Goal: Task Accomplishment & Management: Manage account settings

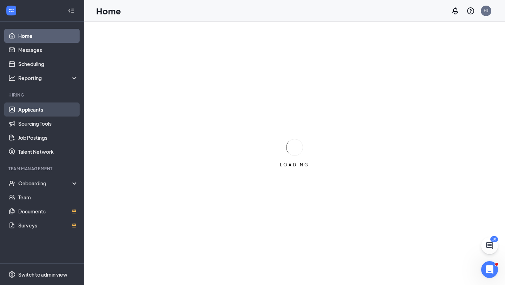
click at [32, 108] on link "Applicants" at bounding box center [48, 109] width 60 height 14
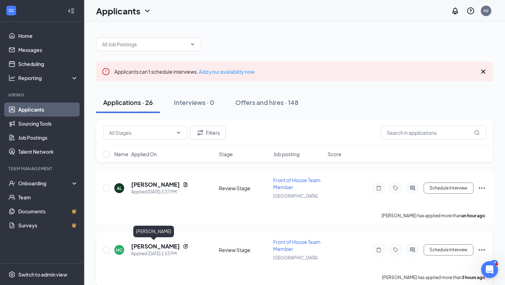
click at [162, 246] on h5 "[PERSON_NAME]" at bounding box center [155, 246] width 49 height 8
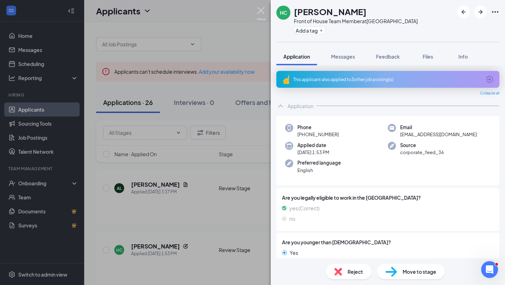
click at [260, 13] on img at bounding box center [261, 14] width 9 height 14
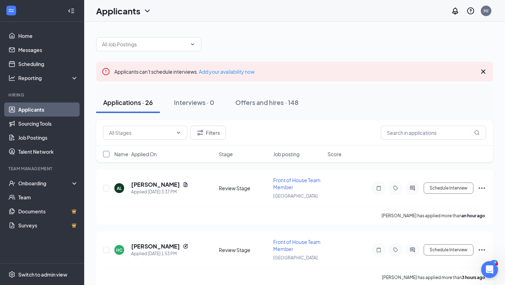
click at [106, 156] on input "checkbox" at bounding box center [106, 154] width 6 height 6
checkbox input "true"
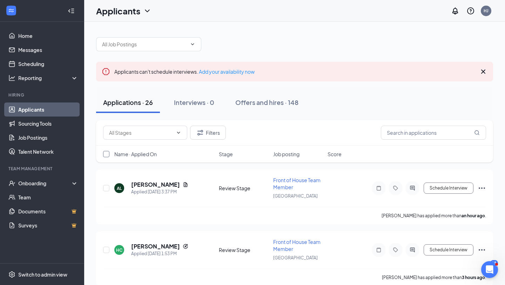
checkbox input "true"
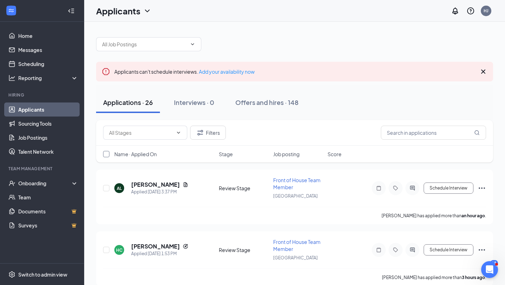
checkbox input "true"
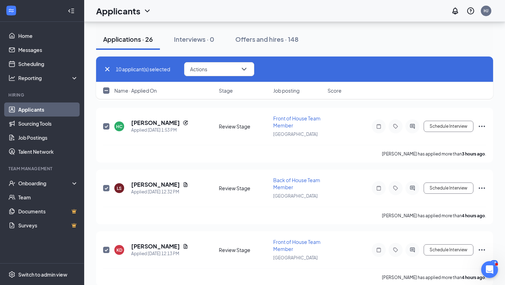
checkbox input "false"
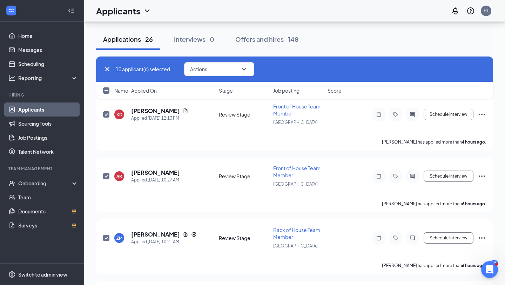
scroll to position [260, 0]
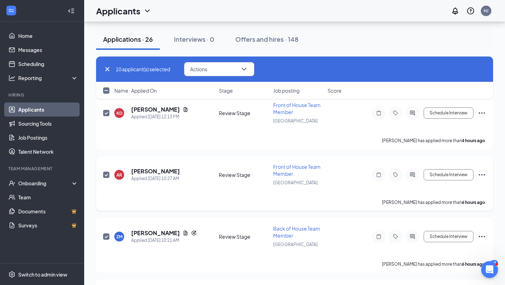
click at [104, 172] on input "checkbox" at bounding box center [106, 175] width 6 height 6
checkbox input "false"
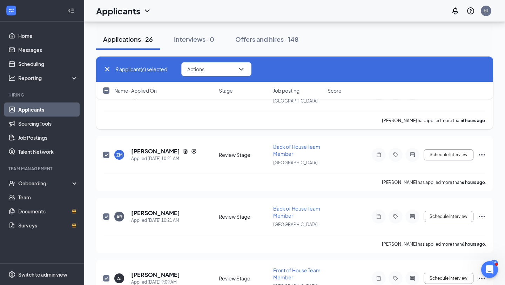
scroll to position [341, 0]
click at [105, 216] on input "checkbox" at bounding box center [106, 217] width 6 height 6
checkbox input "false"
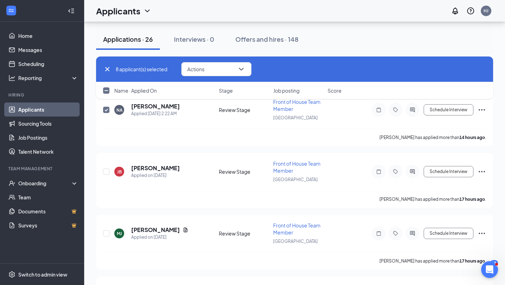
scroll to position [648, 0]
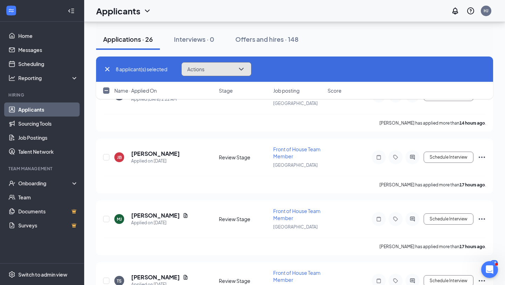
click at [231, 71] on button "Actions" at bounding box center [216, 69] width 70 height 14
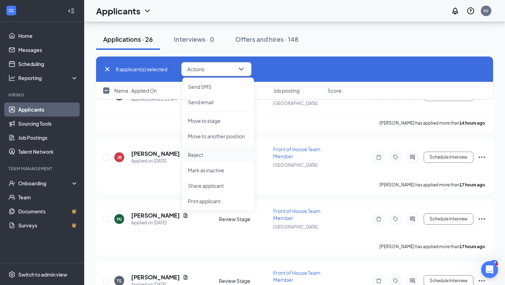
click at [198, 154] on p "Reject" at bounding box center [218, 154] width 60 height 7
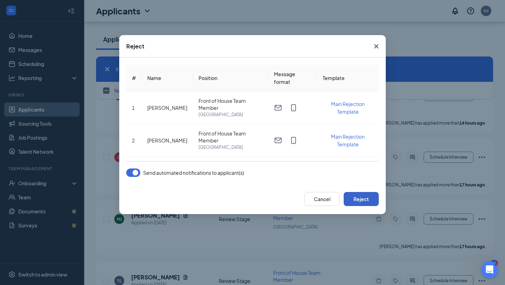
click at [362, 200] on button "Reject" at bounding box center [361, 199] width 35 height 14
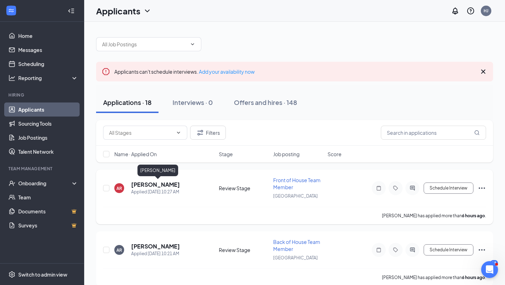
click at [163, 185] on h5 "Alejandro Rivera-Larios" at bounding box center [155, 185] width 49 height 8
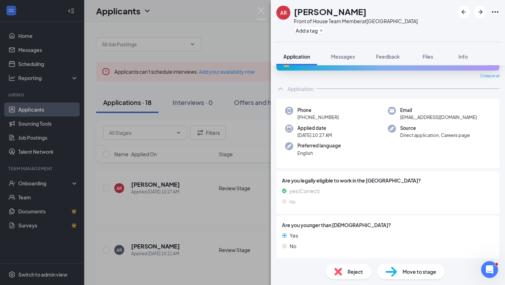
scroll to position [17, 0]
click at [260, 8] on img at bounding box center [261, 14] width 9 height 14
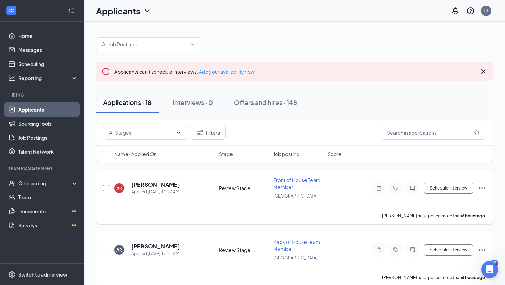
click at [106, 188] on input "checkbox" at bounding box center [106, 188] width 6 height 6
checkbox input "true"
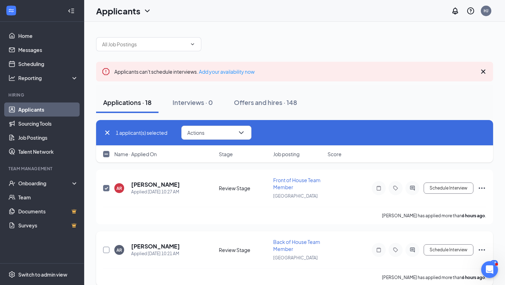
click at [106, 250] on input "checkbox" at bounding box center [106, 250] width 6 height 6
checkbox input "true"
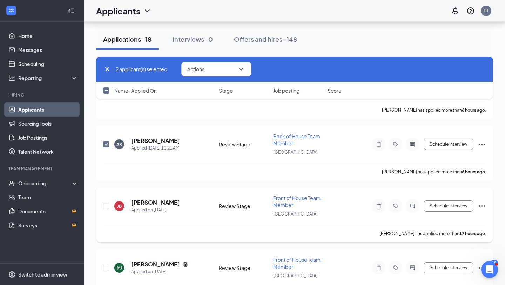
scroll to position [106, 0]
click at [107, 202] on input "checkbox" at bounding box center [106, 205] width 6 height 6
checkbox input "true"
click at [105, 266] on input "checkbox" at bounding box center [106, 267] width 6 height 6
checkbox input "true"
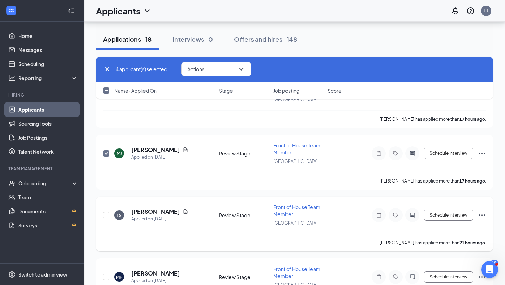
scroll to position [221, 0]
click at [107, 211] on input "checkbox" at bounding box center [106, 214] width 6 height 6
checkbox input "true"
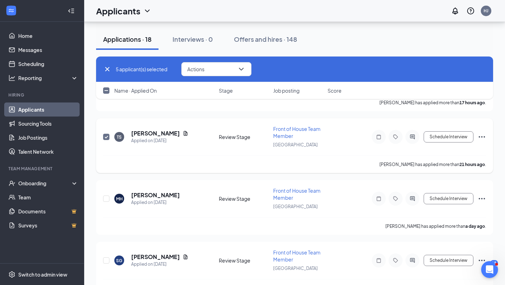
scroll to position [300, 0]
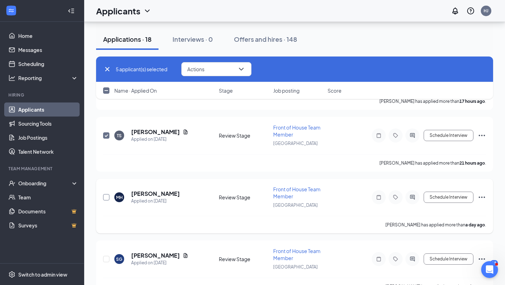
click at [107, 194] on input "checkbox" at bounding box center [106, 197] width 6 height 6
checkbox input "true"
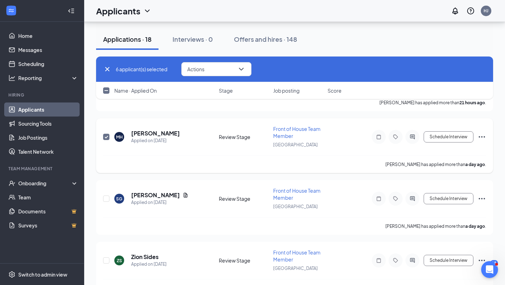
scroll to position [361, 0]
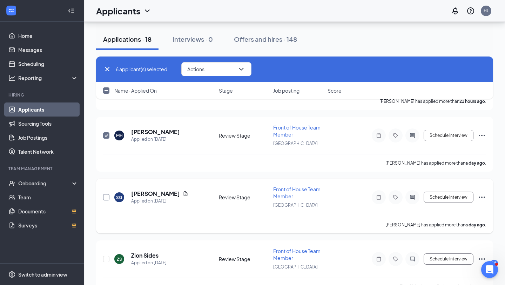
click at [107, 195] on input "checkbox" at bounding box center [106, 197] width 6 height 6
checkbox input "true"
click at [108, 256] on input "checkbox" at bounding box center [106, 259] width 6 height 6
checkbox input "true"
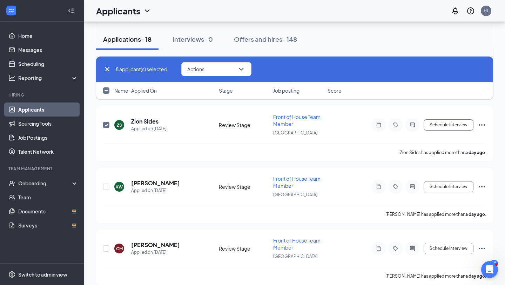
scroll to position [500, 0]
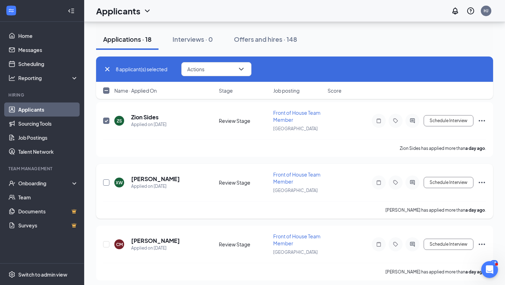
click at [107, 179] on input "checkbox" at bounding box center [106, 182] width 6 height 6
checkbox input "true"
click at [108, 241] on input "checkbox" at bounding box center [106, 244] width 6 height 6
checkbox input "true"
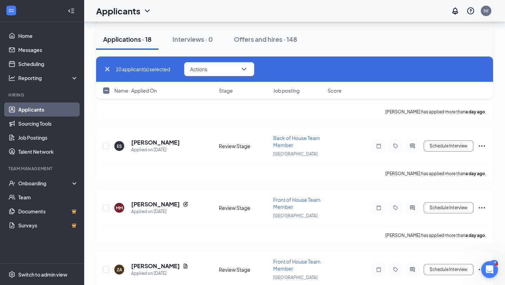
scroll to position [666, 0]
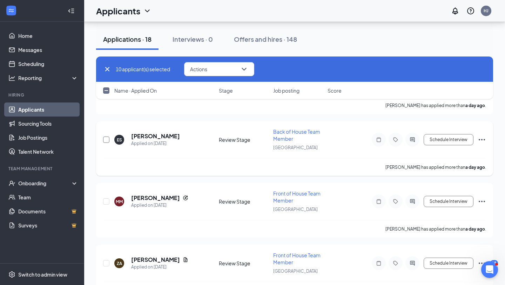
click at [108, 136] on input "checkbox" at bounding box center [106, 139] width 6 height 6
checkbox input "true"
click at [105, 198] on input "checkbox" at bounding box center [106, 201] width 6 height 6
checkbox input "true"
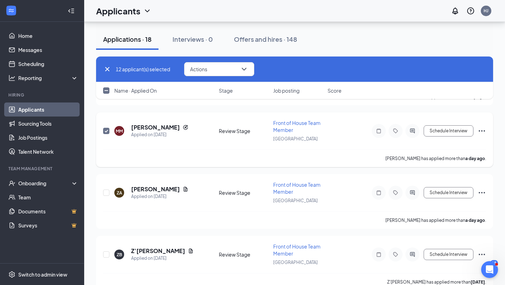
scroll to position [743, 0]
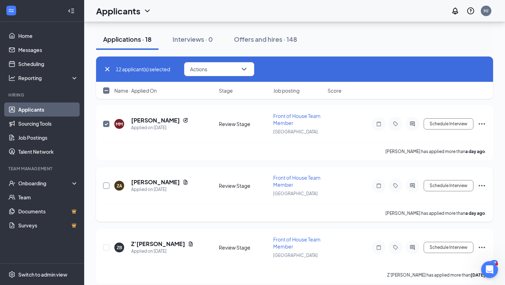
click at [104, 182] on input "checkbox" at bounding box center [106, 185] width 6 height 6
checkbox input "true"
click at [106, 244] on input "checkbox" at bounding box center [106, 247] width 6 height 6
checkbox input "true"
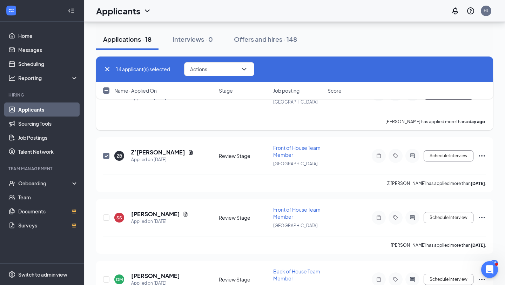
scroll to position [839, 0]
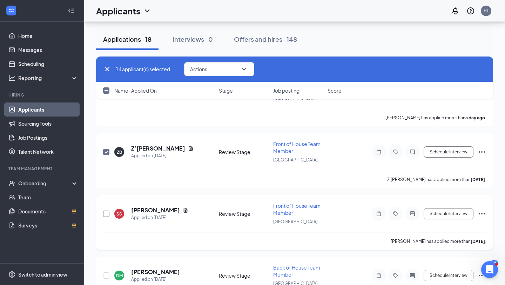
click at [103, 211] on input "checkbox" at bounding box center [106, 214] width 6 height 6
checkbox input "true"
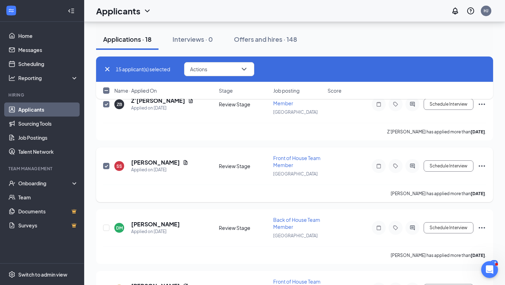
scroll to position [891, 0]
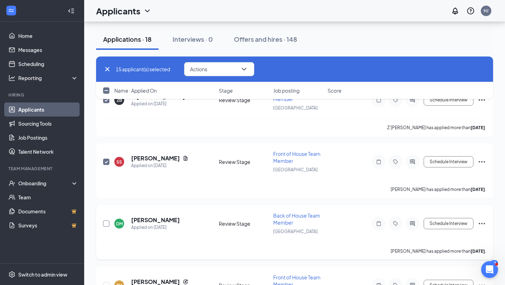
click at [108, 220] on input "checkbox" at bounding box center [106, 223] width 6 height 6
checkbox input "true"
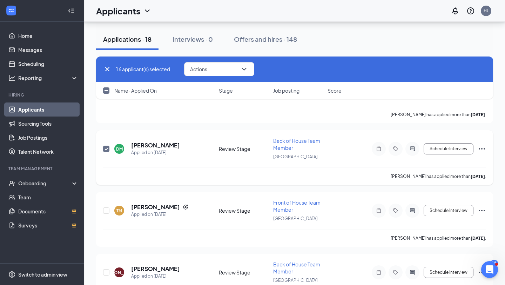
scroll to position [968, 0]
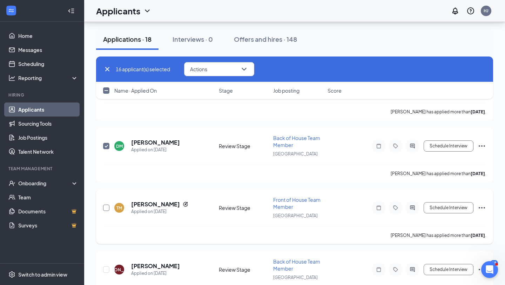
click at [107, 205] on input "checkbox" at bounding box center [106, 208] width 6 height 6
checkbox input "true"
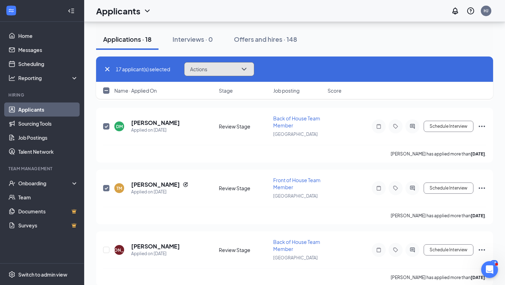
click at [238, 65] on button "Actions" at bounding box center [219, 69] width 70 height 14
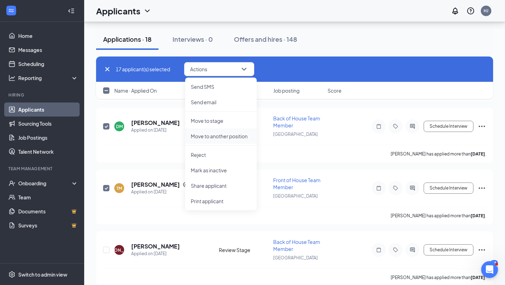
click at [219, 144] on li "Move to another position" at bounding box center [221, 135] width 72 height 15
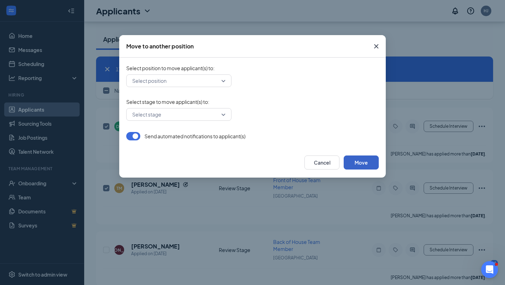
click at [364, 159] on button "Move" at bounding box center [361, 162] width 35 height 14
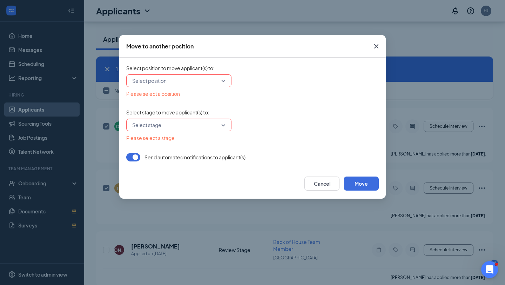
click at [375, 48] on icon "Cross" at bounding box center [376, 46] width 8 height 8
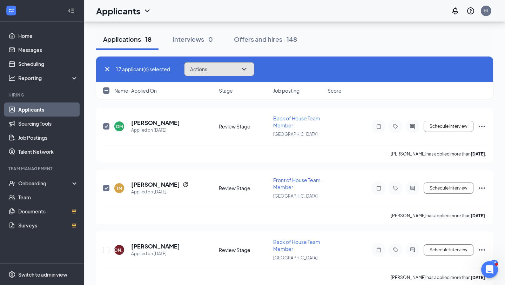
click at [225, 71] on button "Actions" at bounding box center [219, 69] width 70 height 14
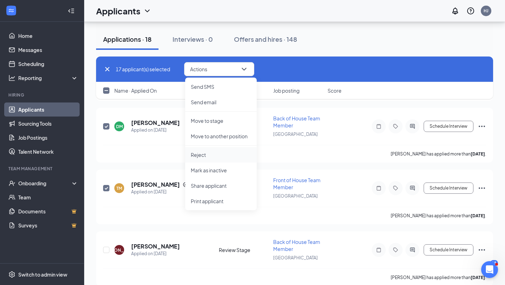
click at [203, 158] on p "Reject" at bounding box center [221, 154] width 60 height 7
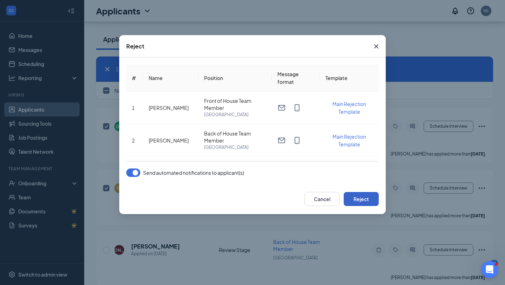
click at [361, 199] on button "Reject" at bounding box center [361, 199] width 35 height 14
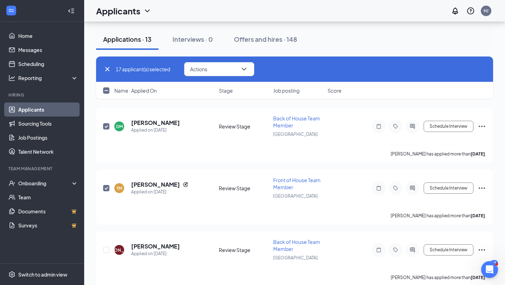
checkbox input "false"
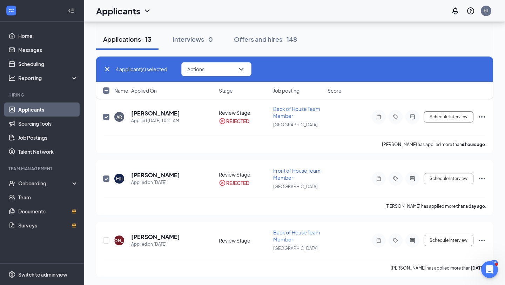
scroll to position [253, 0]
